Goal: Task Accomplishment & Management: Manage account settings

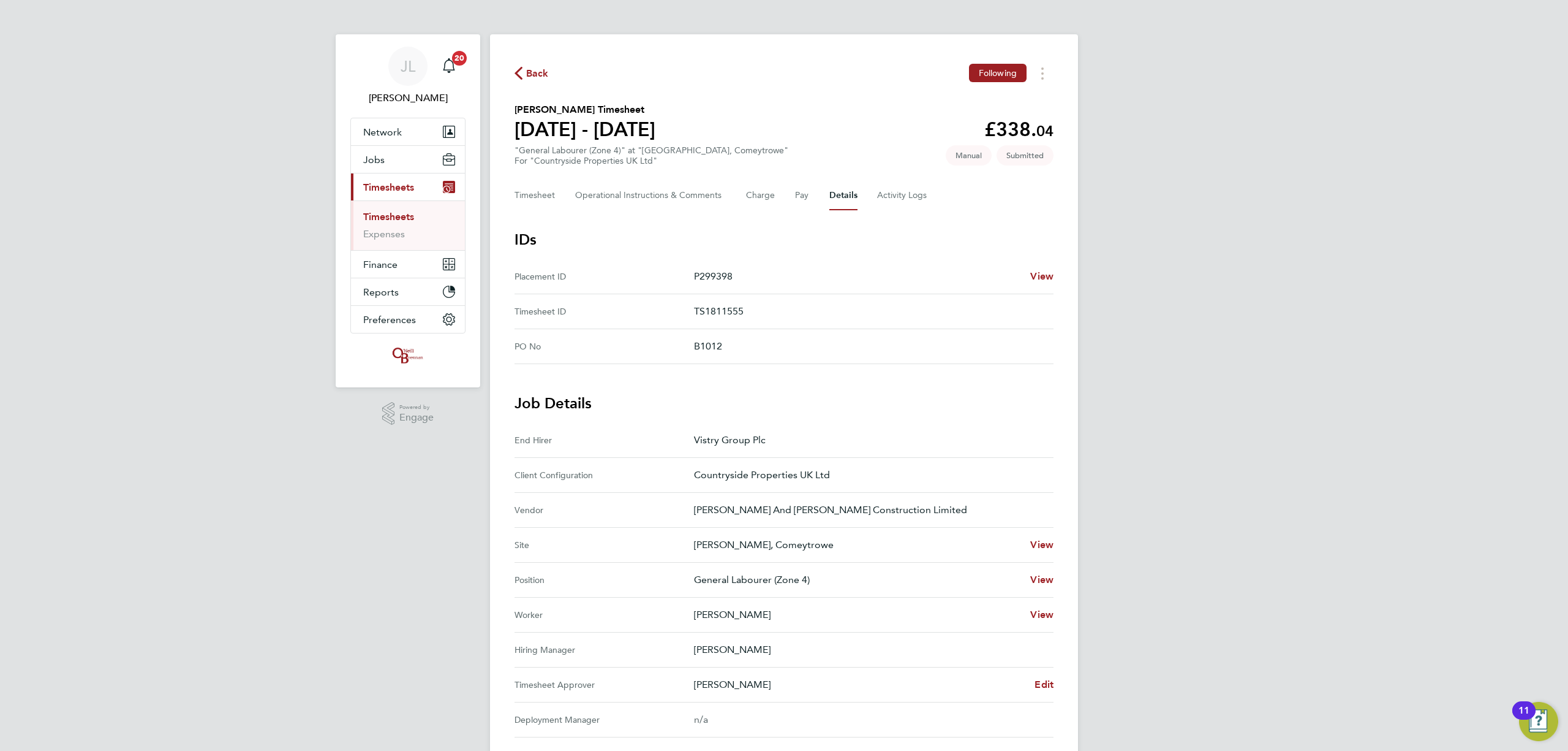
click at [538, 65] on div "Back Following" at bounding box center [784, 73] width 539 height 19
click at [530, 67] on span "Back" at bounding box center [537, 73] width 22 height 15
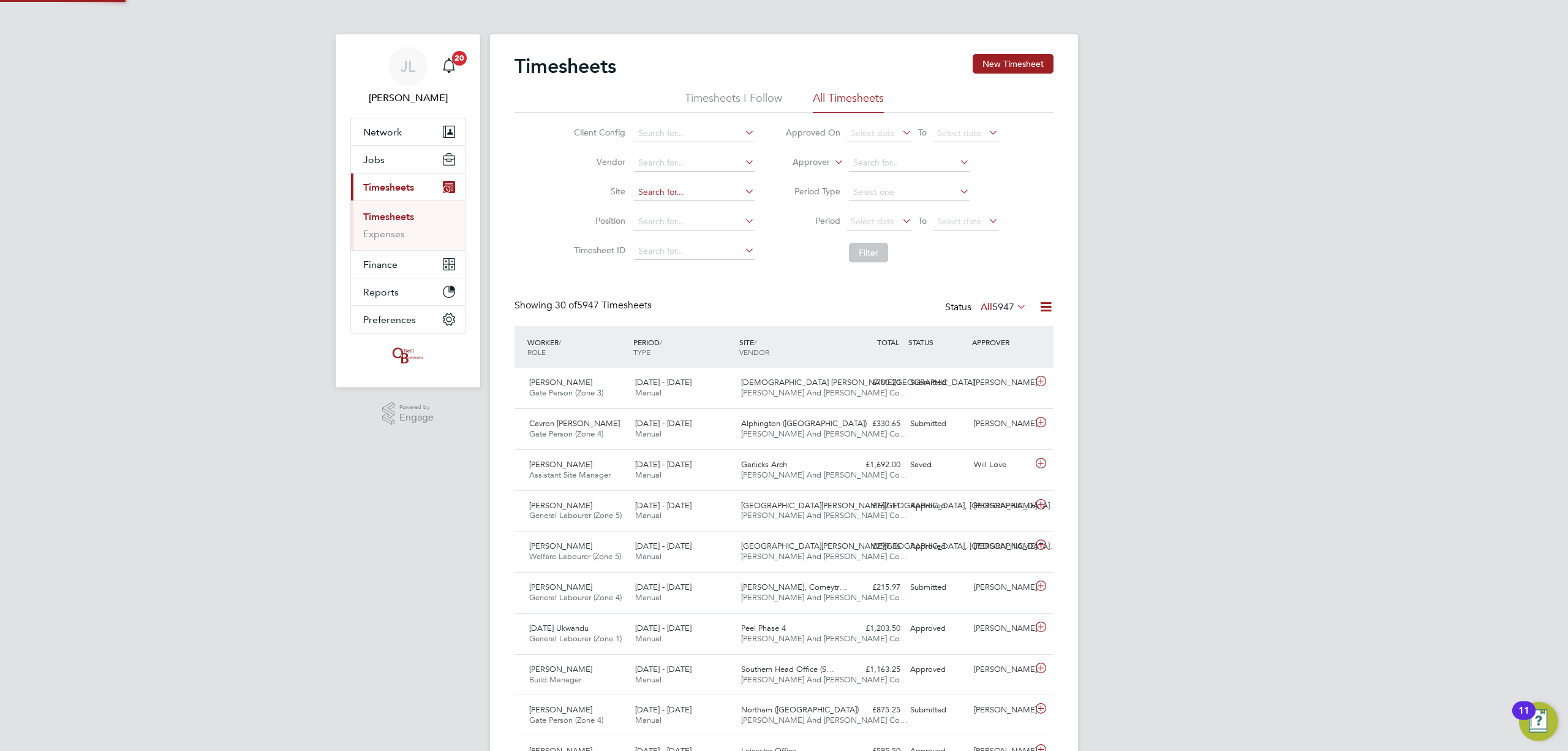
click at [667, 188] on input at bounding box center [695, 192] width 121 height 17
click at [660, 209] on li "Bovis Westco, Comeytrowe" at bounding box center [700, 209] width 136 height 16
type input "Bovis Westco, Comeytrowe"
click at [870, 258] on button "Filter" at bounding box center [868, 252] width 39 height 20
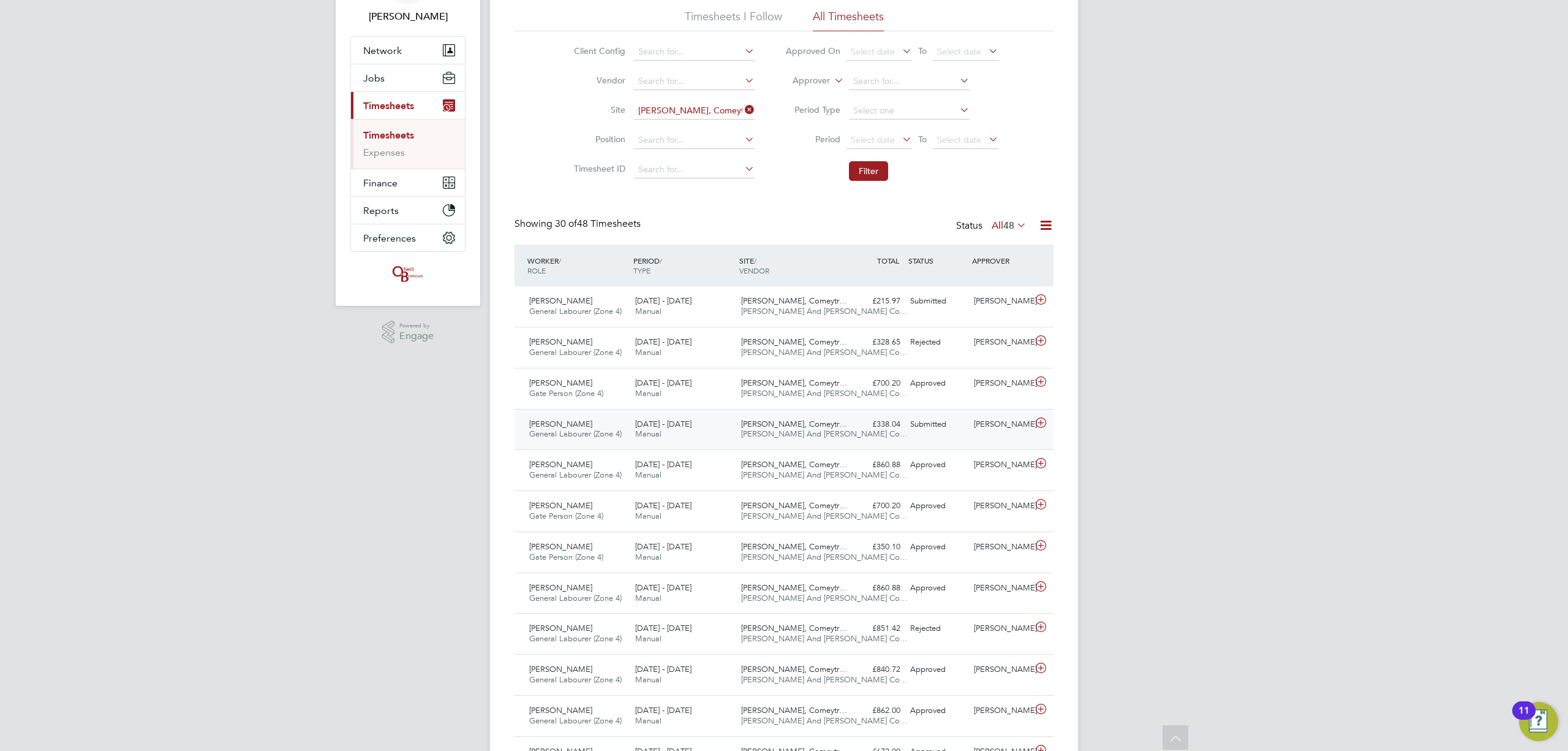
click at [986, 423] on div "Scott Savage" at bounding box center [1001, 424] width 64 height 20
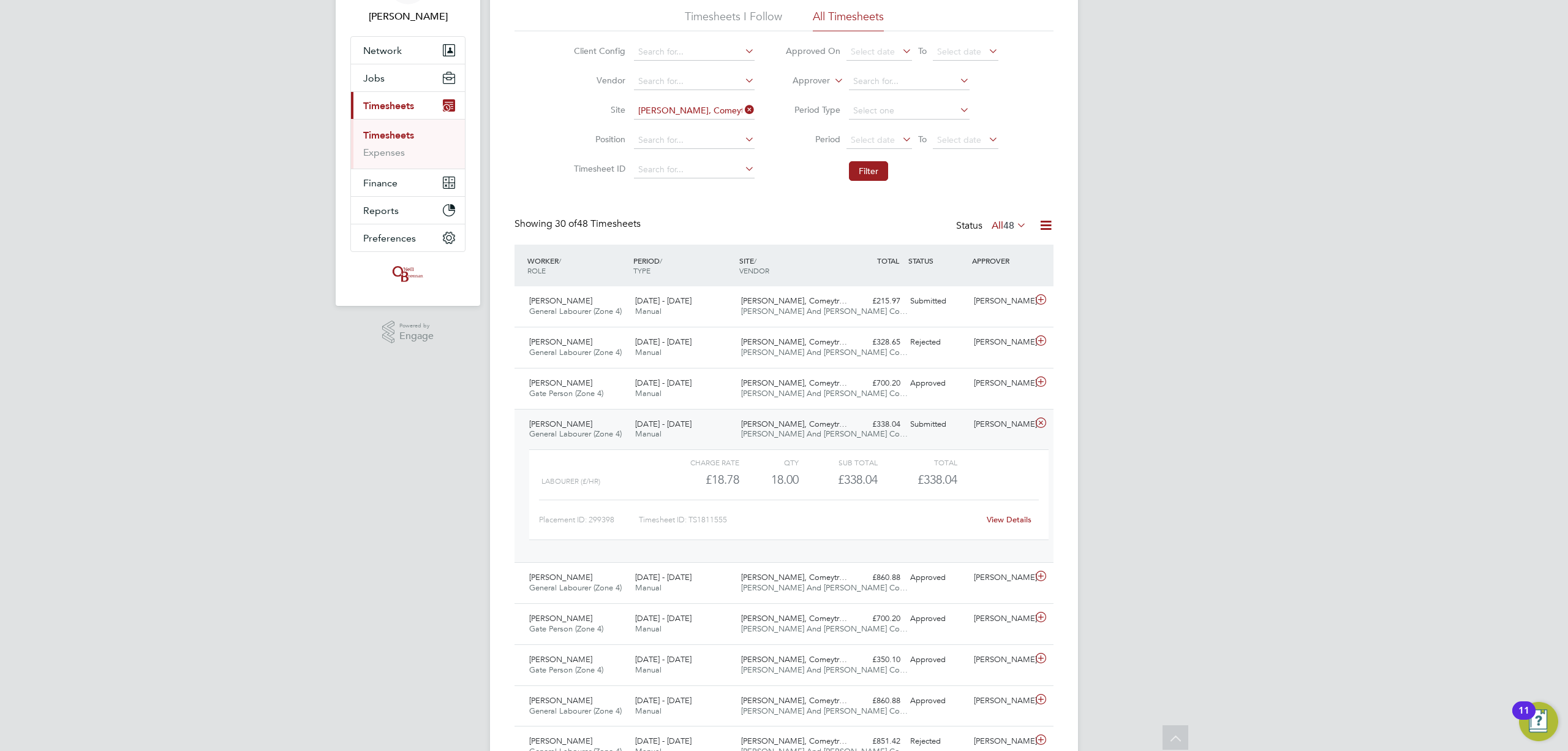
click at [1015, 518] on link "View Details" at bounding box center [1010, 520] width 45 height 10
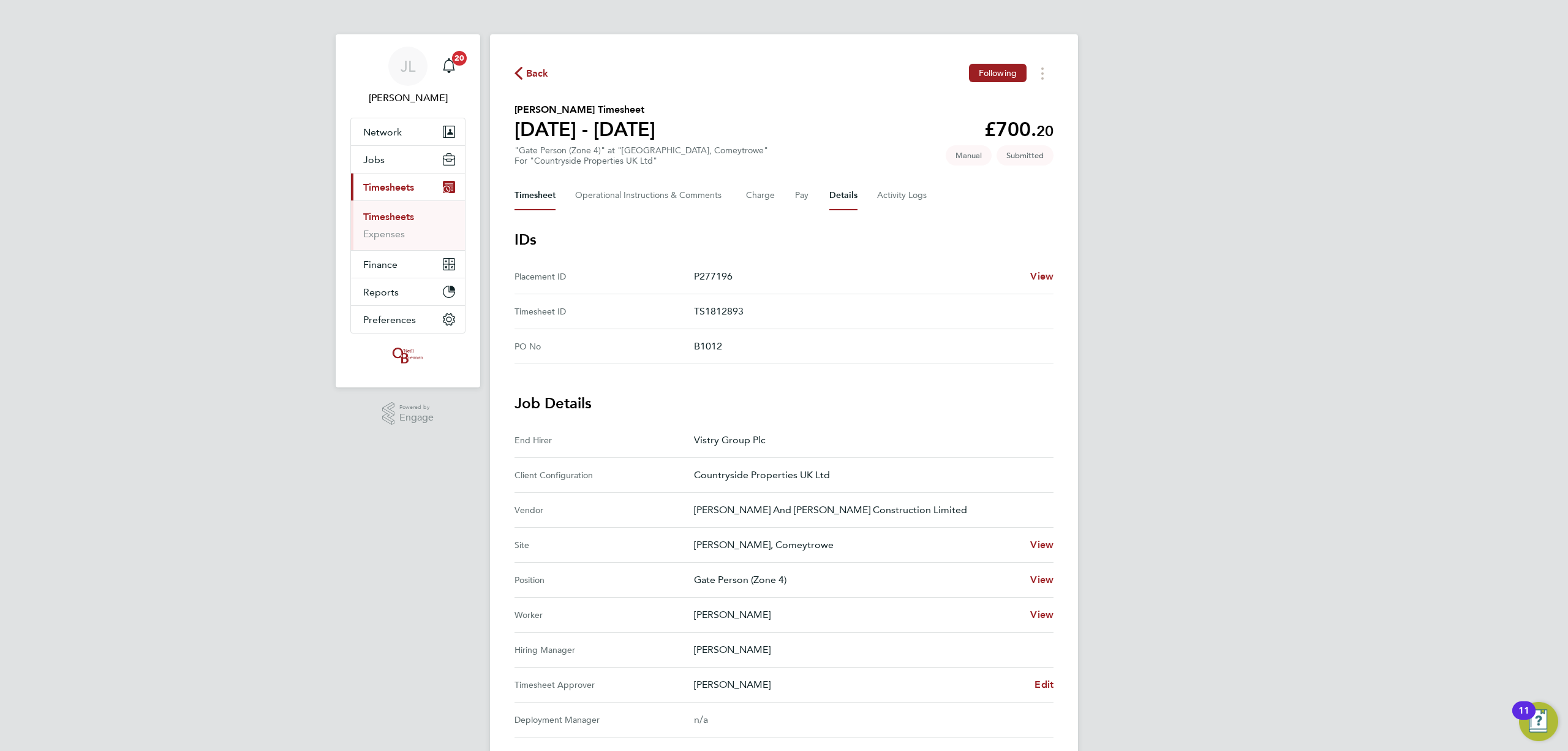
click at [522, 181] on button "Timesheet" at bounding box center [535, 195] width 41 height 30
